Goal: Information Seeking & Learning: Learn about a topic

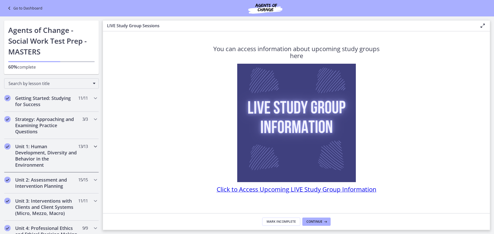
click at [62, 153] on h2 "Unit 1: Human Development, Diversity and Behavior in the Environment" at bounding box center [46, 156] width 63 height 25
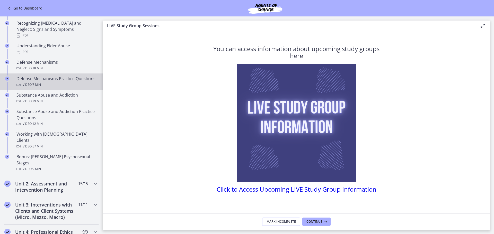
scroll to position [283, 0]
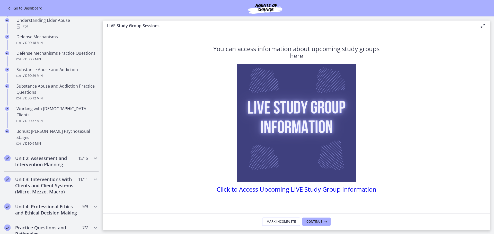
click at [48, 155] on h2 "Unit 2: Assessment and Intervention Planning" at bounding box center [46, 161] width 63 height 12
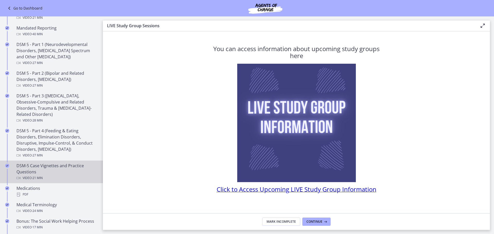
scroll to position [232, 0]
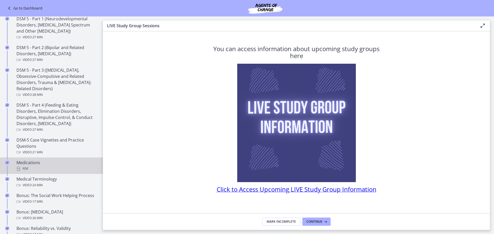
click at [56, 166] on div "PDF" at bounding box center [56, 169] width 80 height 6
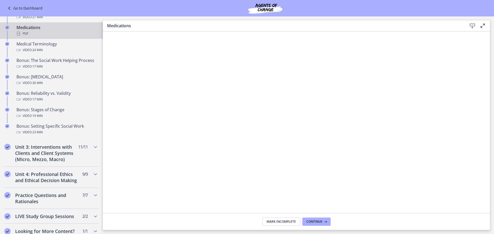
scroll to position [386, 0]
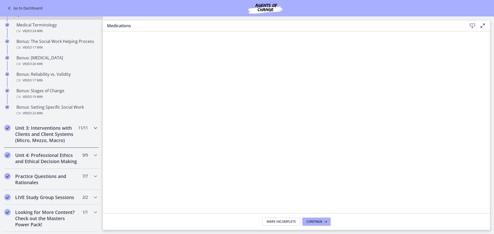
click at [88, 128] on div "Unit 3: Interventions with Clients and Client Systems (Micro, Mezzo, Macro) 11 …" at bounding box center [51, 134] width 95 height 27
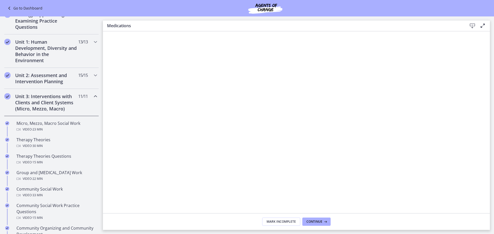
scroll to position [103, 0]
